Goal: Entertainment & Leisure: Browse casually

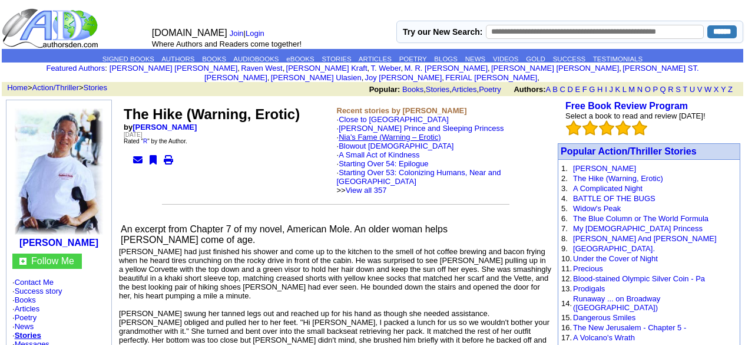
click at [418, 133] on link "Nia’s Fame (Warning – Erotic)" at bounding box center [390, 137] width 102 height 9
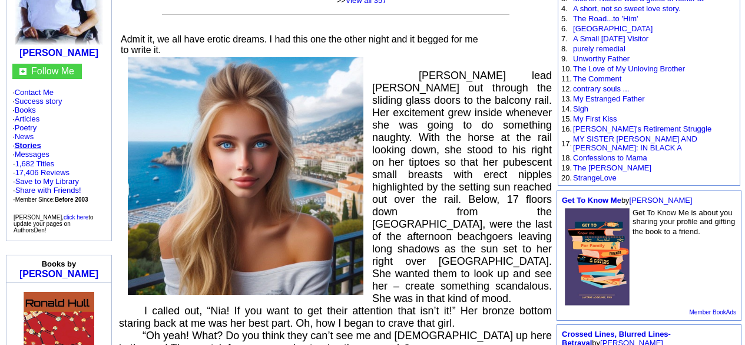
scroll to position [75, 0]
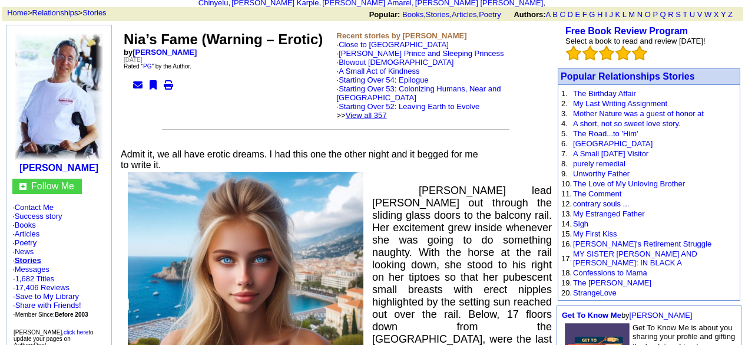
click at [387, 111] on link "View all 357" at bounding box center [366, 115] width 41 height 9
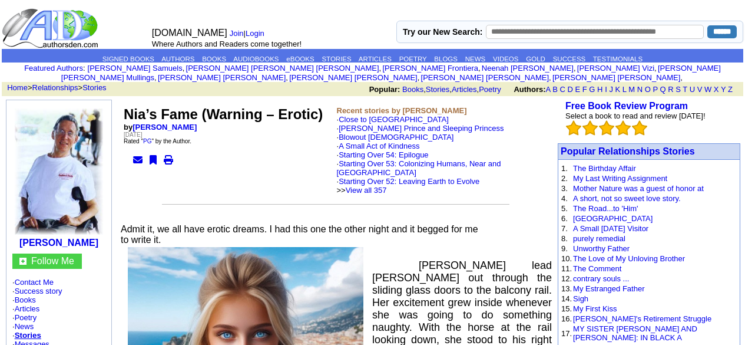
click at [51, 24] on img at bounding box center [51, 28] width 99 height 41
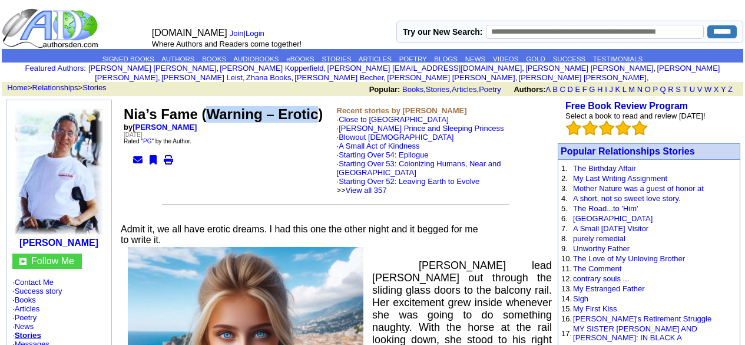
drag, startPoint x: 318, startPoint y: 105, endPoint x: 209, endPoint y: 107, distance: 109.0
click at [209, 107] on font "Nia’s Fame (Warning – Erotic)" at bounding box center [223, 114] width 199 height 16
copy font "Warning – Erotic"
click at [387, 186] on link "View all 357" at bounding box center [366, 190] width 41 height 9
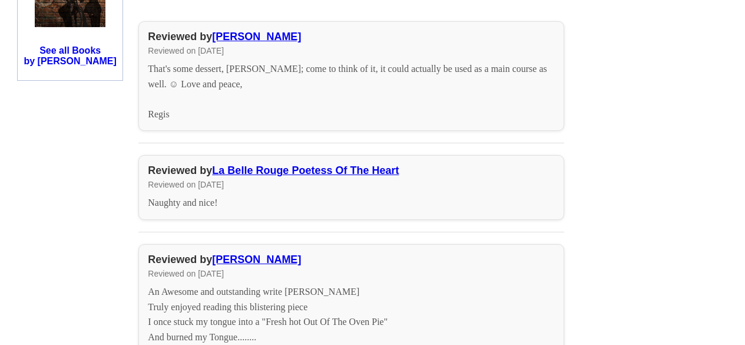
scroll to position [1033, 0]
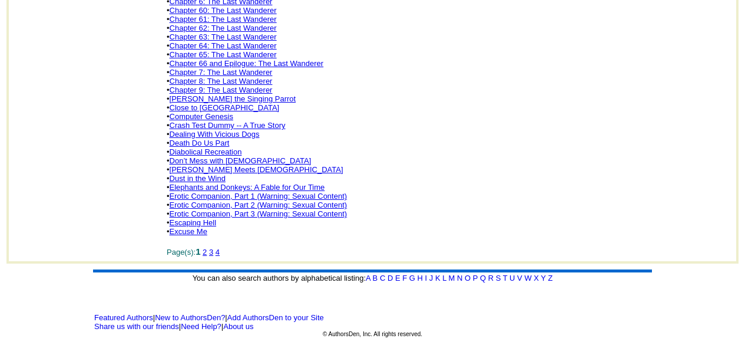
scroll to position [825, 0]
click at [323, 206] on link "Erotic Companion, Part 2 (Warning: Sexual Content)" at bounding box center [259, 204] width 178 height 9
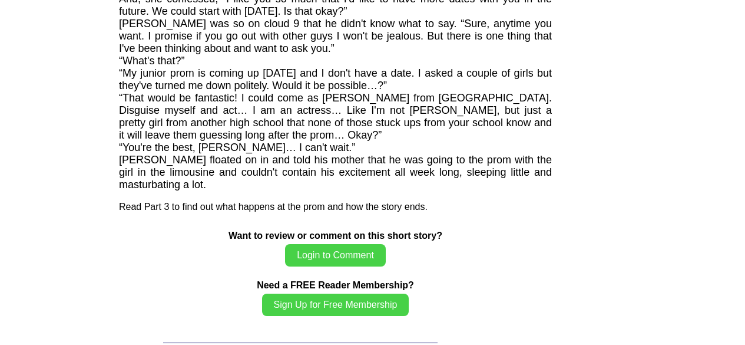
scroll to position [3451, 0]
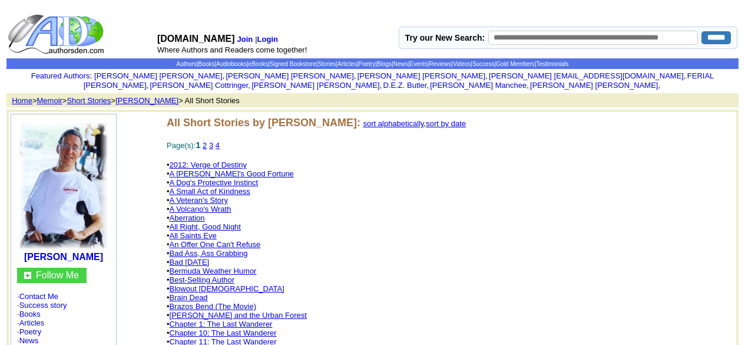
scroll to position [825, 0]
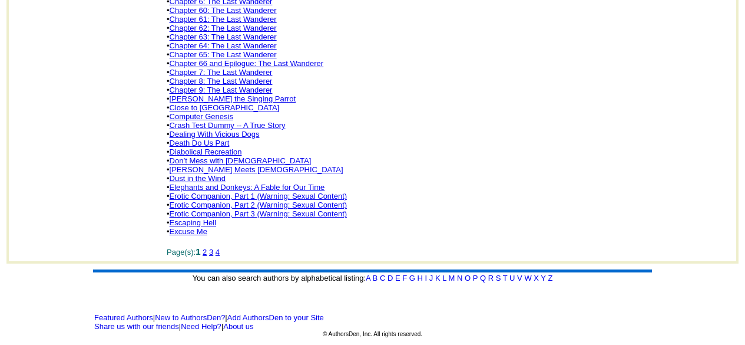
click at [277, 217] on link "Erotic Companion, Part 3 (Warning: Sexual Content)" at bounding box center [259, 213] width 178 height 9
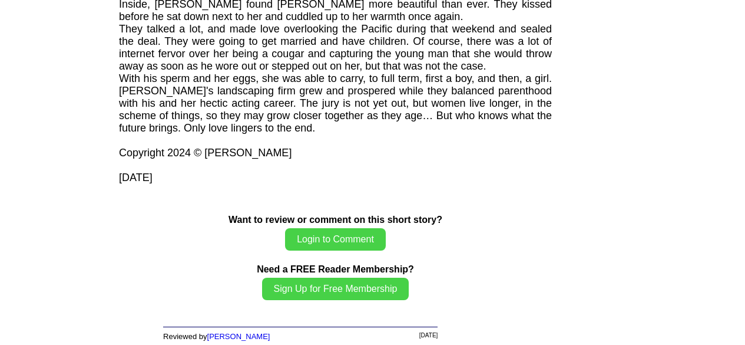
scroll to position [1676, 0]
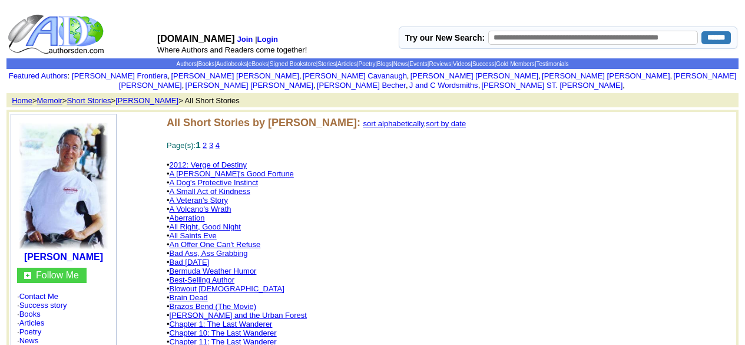
scroll to position [825, 0]
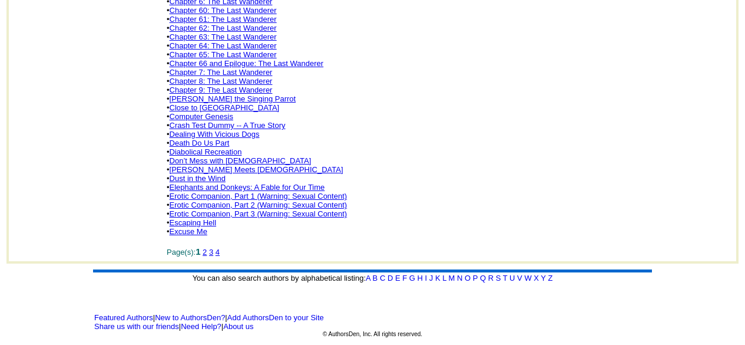
click at [246, 135] on link "Dealing With Vicious Dogs" at bounding box center [215, 134] width 90 height 9
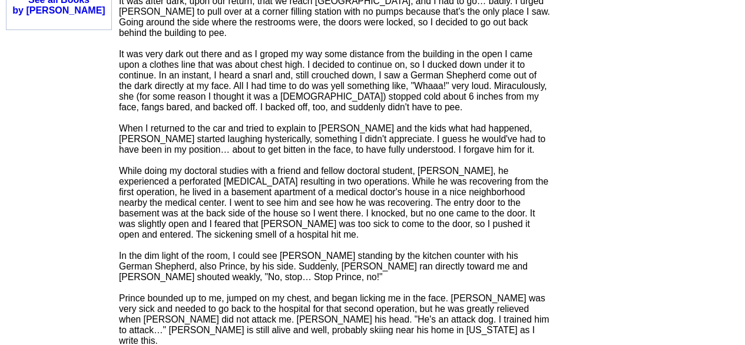
scroll to position [1082, 0]
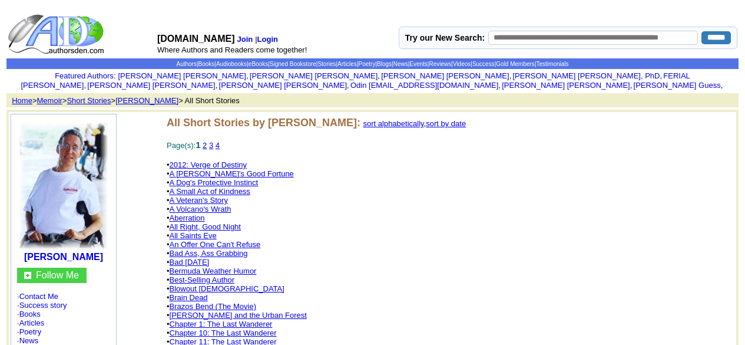
scroll to position [825, 0]
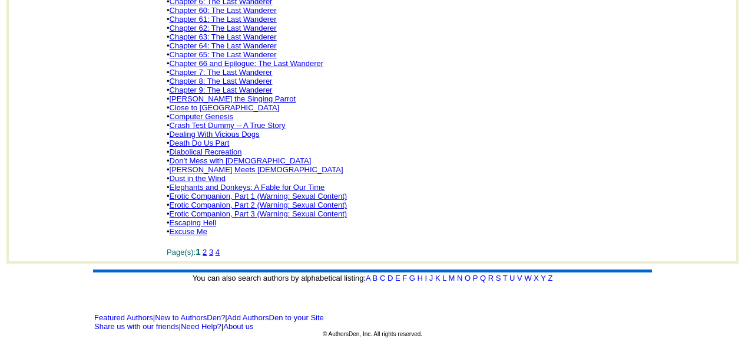
click at [207, 254] on link "2" at bounding box center [205, 251] width 4 height 9
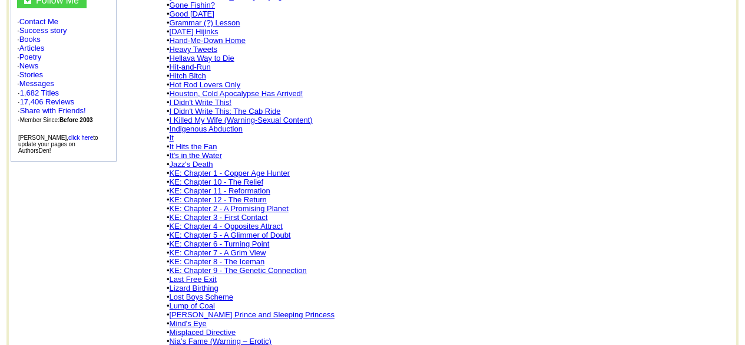
scroll to position [286, 0]
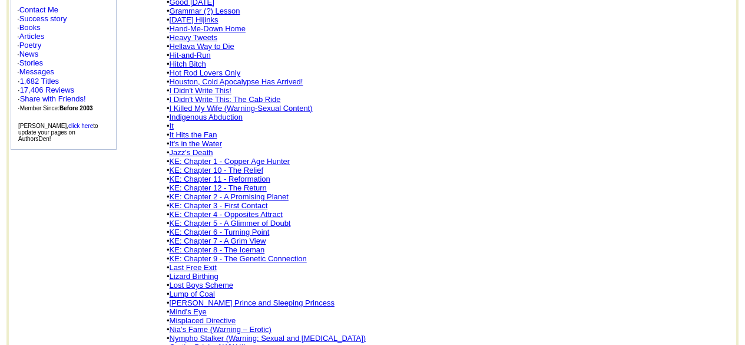
click at [291, 108] on link "I Killed My Wife (Warning-Sexual Content)" at bounding box center [241, 108] width 143 height 9
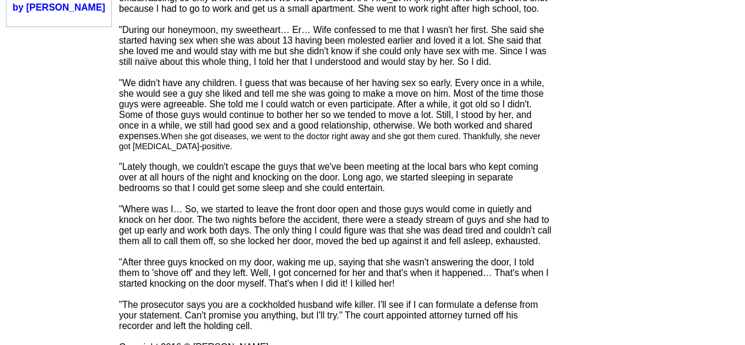
scroll to position [1071, 0]
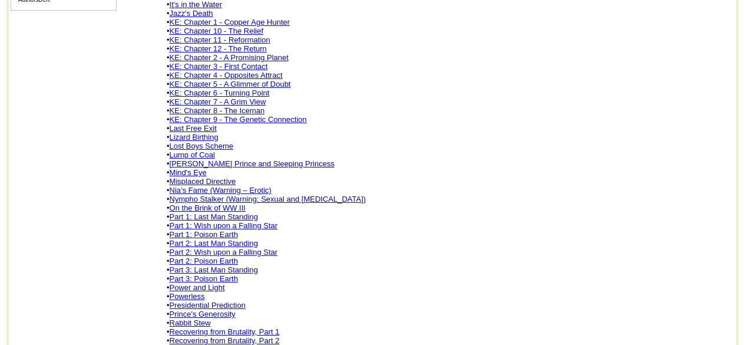
scroll to position [474, 0]
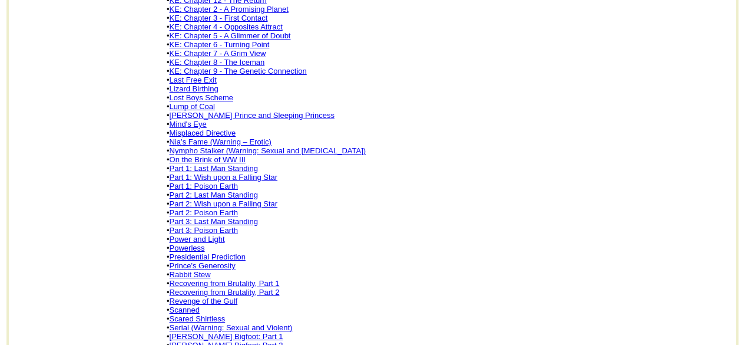
click at [329, 155] on link "Nympho Stalker (Warning: Sexual and [MEDICAL_DATA])" at bounding box center [268, 150] width 197 height 9
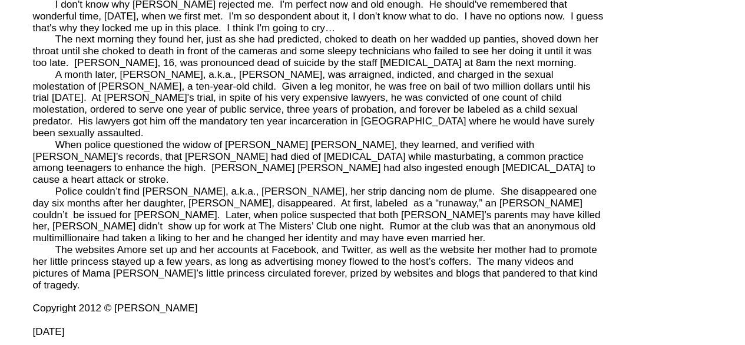
scroll to position [3828, 0]
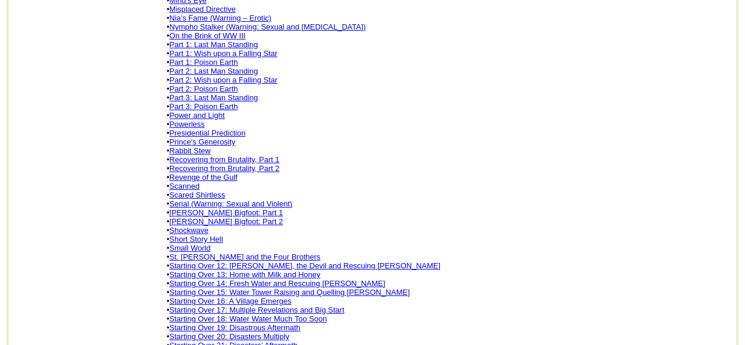
scroll to position [627, 0]
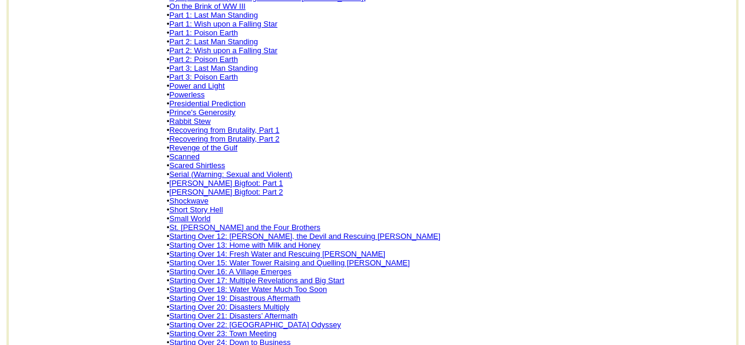
click at [289, 178] on link "Serial (Warning: Sexual and Violent)" at bounding box center [231, 174] width 123 height 9
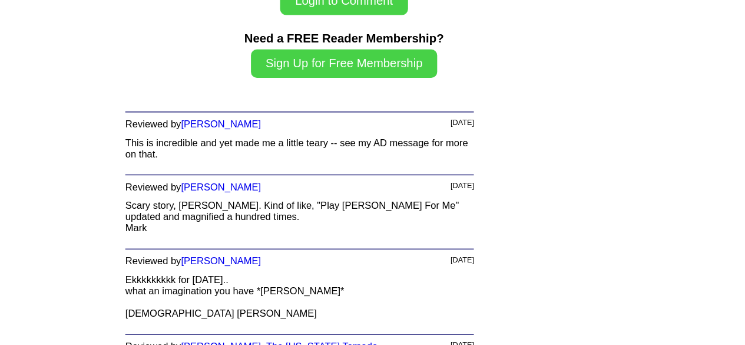
scroll to position [1493, 0]
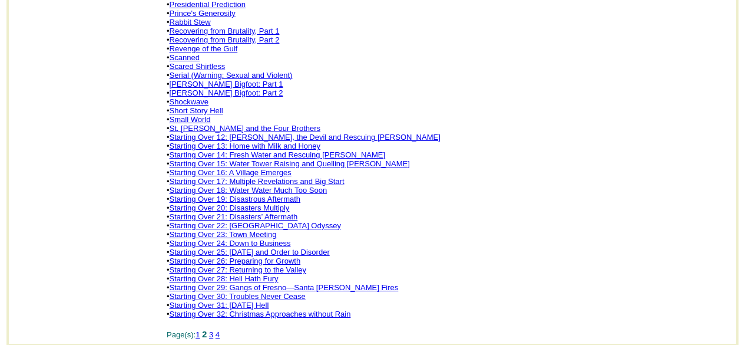
scroll to position [833, 0]
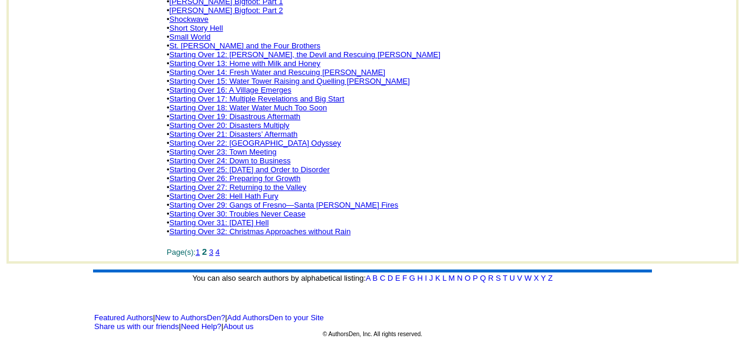
click at [213, 250] on link "3" at bounding box center [211, 251] width 4 height 9
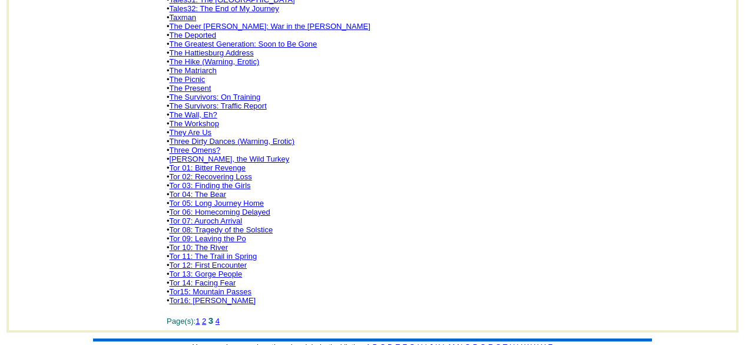
scroll to position [750, 0]
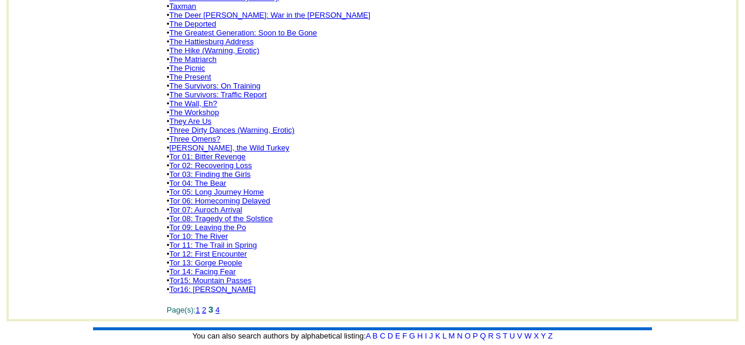
click at [286, 134] on link "Three Dirty Dances (Warning, Erotic)" at bounding box center [232, 129] width 125 height 9
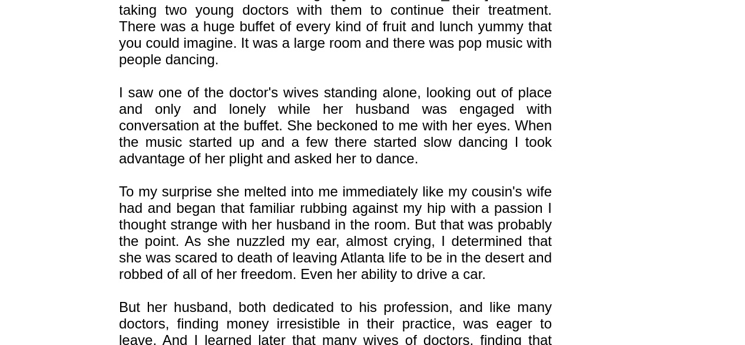
scroll to position [6139, 0]
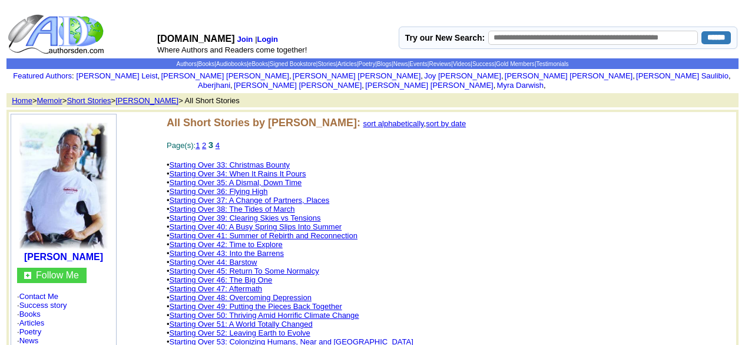
scroll to position [750, 0]
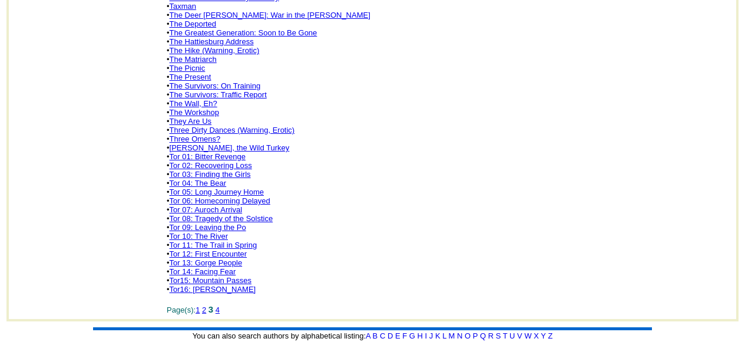
click at [220, 314] on link "4" at bounding box center [218, 309] width 4 height 9
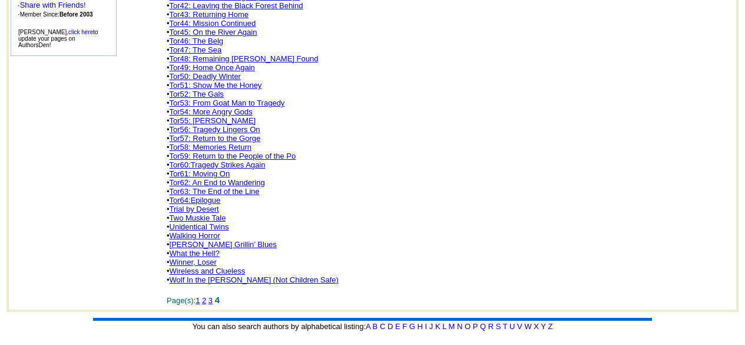
scroll to position [401, 0]
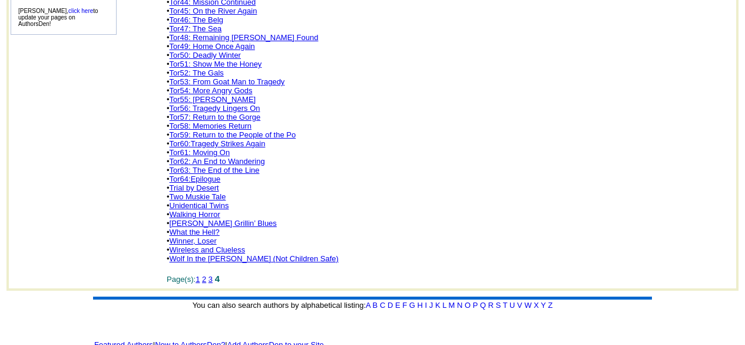
click at [283, 263] on link "Wolf In the [PERSON_NAME] (Not Children Safe)" at bounding box center [254, 258] width 169 height 9
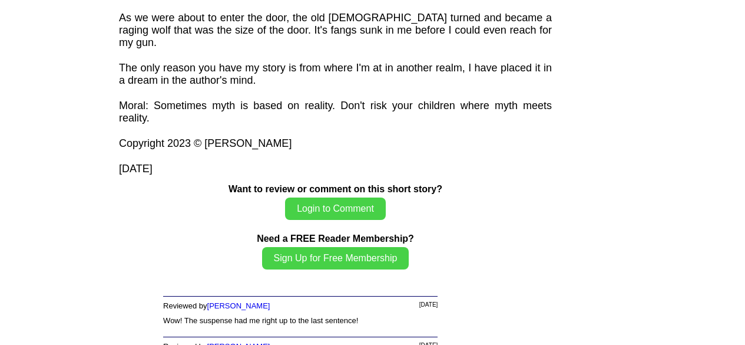
scroll to position [1428, 0]
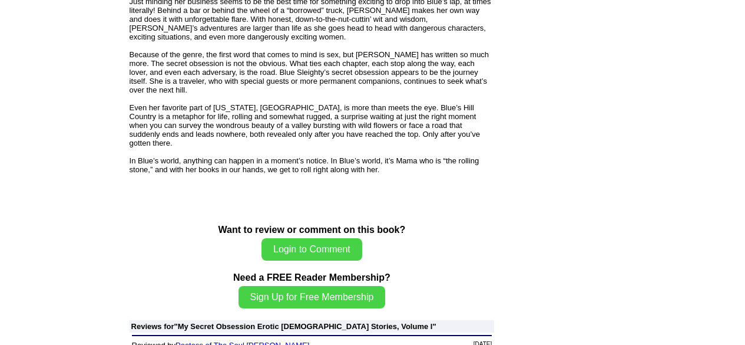
scroll to position [950, 0]
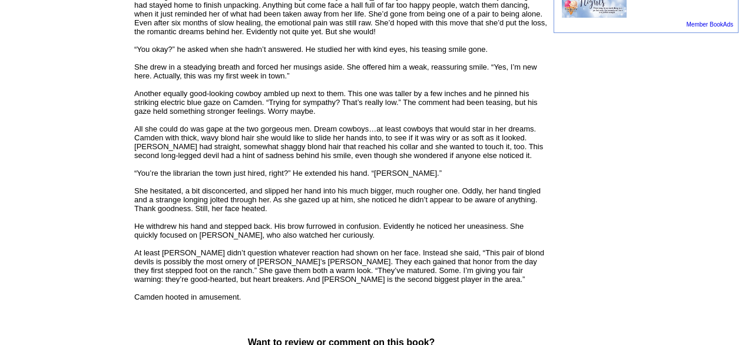
scroll to position [861, 0]
